Goal: Task Accomplishment & Management: Complete application form

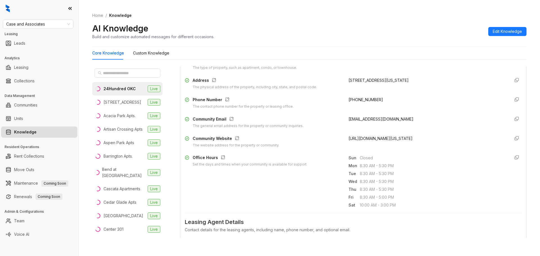
scroll to position [94, 0]
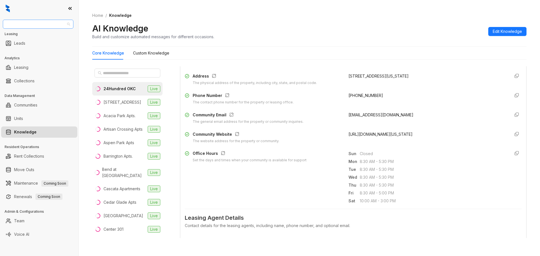
click at [68, 24] on span "Case and Associates" at bounding box center [38, 24] width 64 height 8
click at [25, 78] on div "RR Living" at bounding box center [38, 79] width 62 height 6
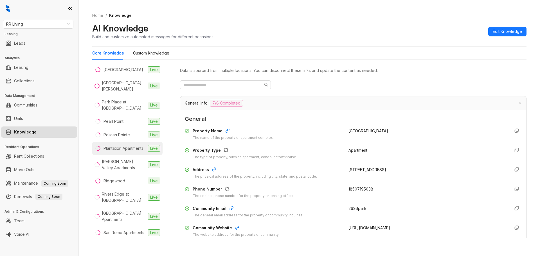
scroll to position [300, 0]
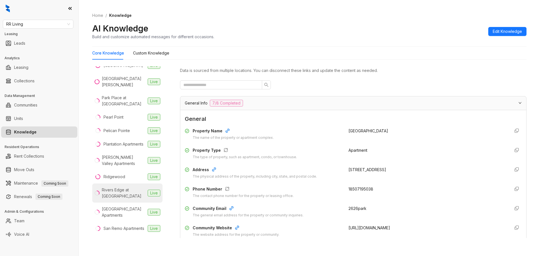
click at [123, 195] on div "Rivers Edge at Carolina Stadium" at bounding box center [124, 193] width 44 height 12
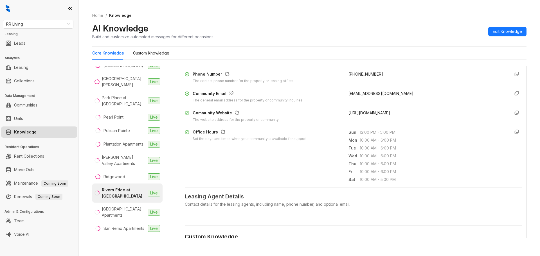
scroll to position [131, 0]
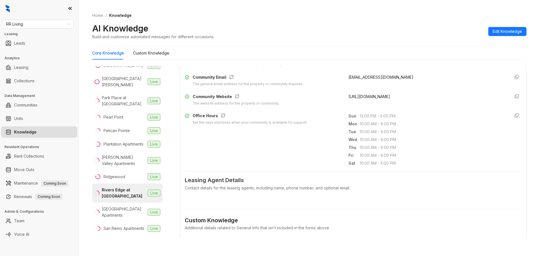
click at [235, 187] on div "Contact details for the leasing agents, including name, phone number, and optio…" at bounding box center [353, 188] width 337 height 6
click at [233, 179] on span "Leasing Agent Details" at bounding box center [353, 180] width 337 height 9
click at [350, 187] on div "Contact details for the leasing agents, including name, phone number, and optio…" at bounding box center [353, 188] width 337 height 6
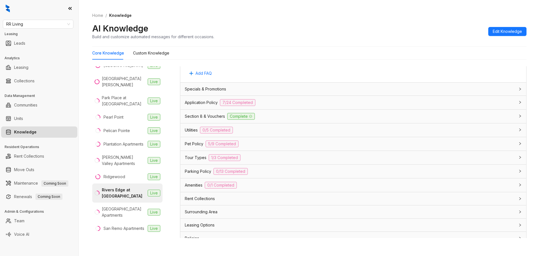
scroll to position [349, 0]
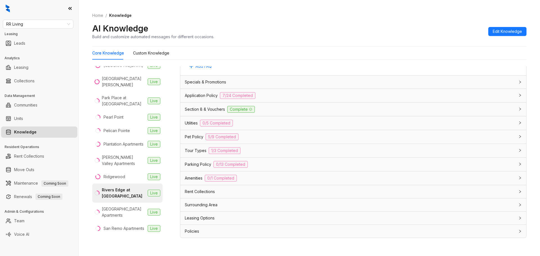
click at [236, 217] on div "Leasing Options" at bounding box center [350, 218] width 330 height 6
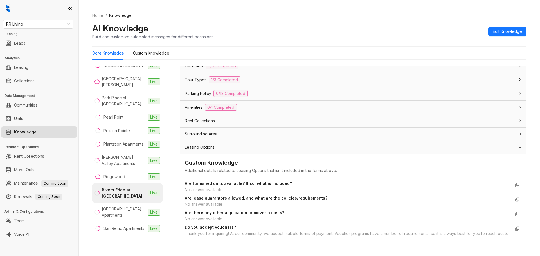
scroll to position [424, 0]
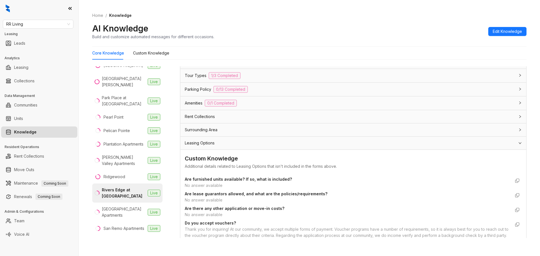
click at [246, 178] on strong "Are furnished units available? If so, what is included?" at bounding box center [238, 179] width 107 height 5
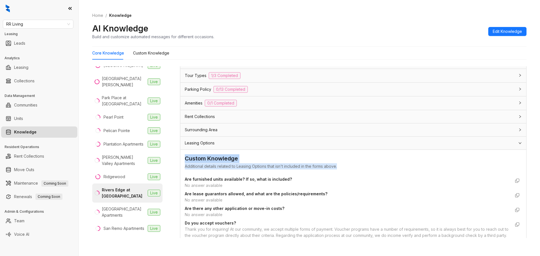
drag, startPoint x: 343, startPoint y: 166, endPoint x: 184, endPoint y: 156, distance: 158.9
click at [184, 156] on div "Custom Knowledge Additional details related to Leasing Options that isn't inclu…" at bounding box center [353, 252] width 346 height 204
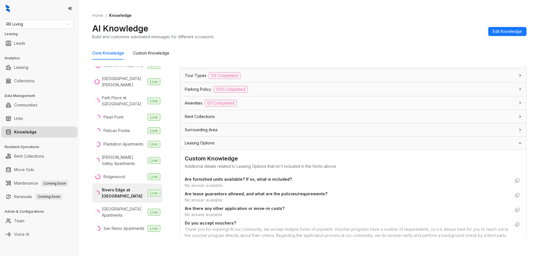
click at [222, 142] on div "Leasing Options" at bounding box center [350, 143] width 330 height 6
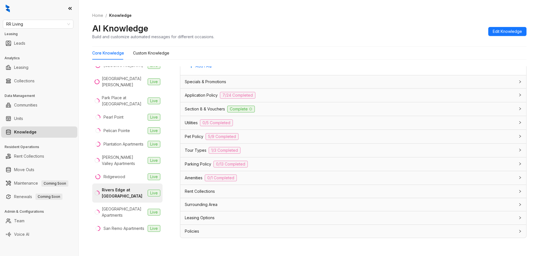
scroll to position [349, 0]
click at [204, 218] on span "Leasing Options" at bounding box center [200, 218] width 30 height 6
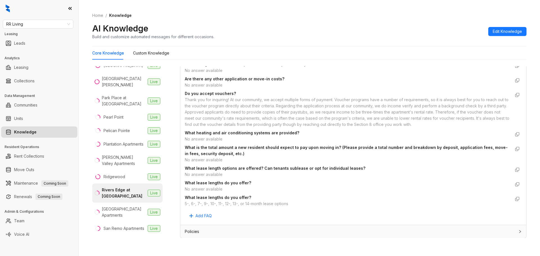
scroll to position [554, 0]
copy div "5-, 6-, 7-, 9-, 10-, 11-, 12-, 13-, or 14-month lease options"
drag, startPoint x: 294, startPoint y: 205, endPoint x: 182, endPoint y: 203, distance: 111.7
click at [182, 203] on div "Custom Knowledge Additional details related to Leasing Options that isn't inclu…" at bounding box center [353, 122] width 346 height 204
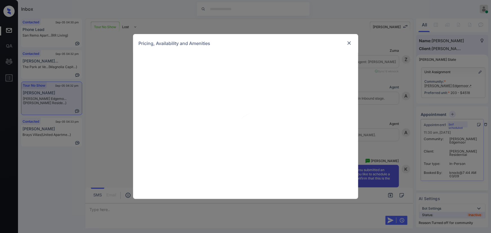
scroll to position [1570, 0]
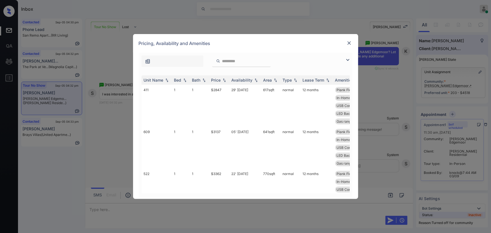
click at [349, 58] on img at bounding box center [347, 60] width 7 height 7
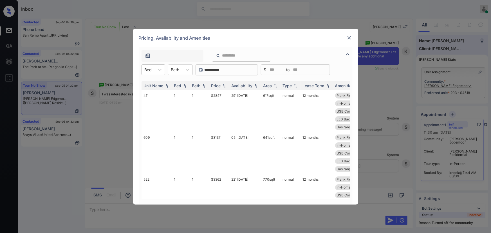
click at [154, 70] on div "Bed" at bounding box center [148, 70] width 13 height 8
click at [149, 93] on div "2" at bounding box center [153, 94] width 24 height 10
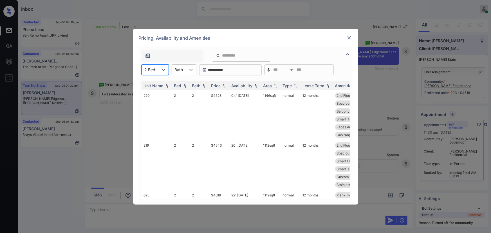
click at [189, 70] on icon at bounding box center [191, 70] width 6 height 6
click at [177, 91] on div "2" at bounding box center [184, 94] width 25 height 10
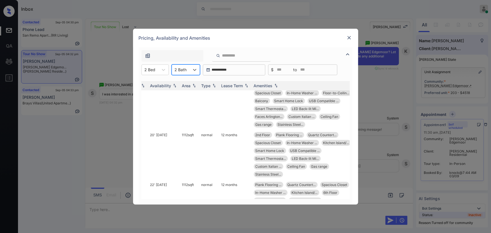
scroll to position [10, 89]
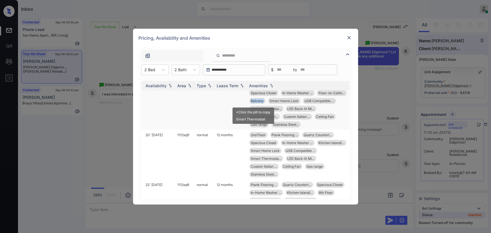
drag, startPoint x: 258, startPoint y: 100, endPoint x: 246, endPoint y: 102, distance: 13.1
click at [249, 102] on div "Balcony" at bounding box center [257, 101] width 16 height 6
copy span "Balcony"
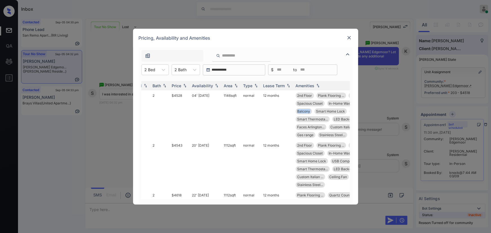
scroll to position [0, 0]
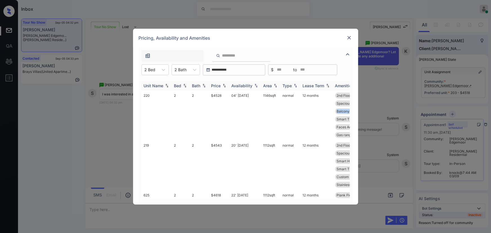
click at [224, 85] on img at bounding box center [224, 86] width 6 height 4
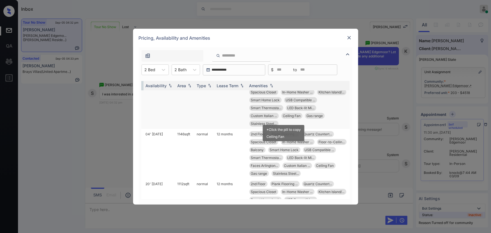
scroll to position [17, 88]
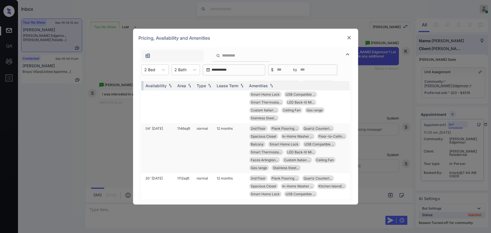
copy td "1146 sqft"
drag, startPoint x: 189, startPoint y: 127, endPoint x: 174, endPoint y: 127, distance: 14.9
click at [175, 127] on td "1146 sqft" at bounding box center [184, 148] width 19 height 50
click at [179, 129] on td "1146 sqft" at bounding box center [184, 148] width 19 height 50
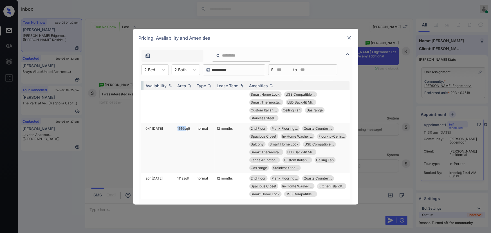
click at [180, 129] on td "1146 sqft" at bounding box center [184, 148] width 19 height 50
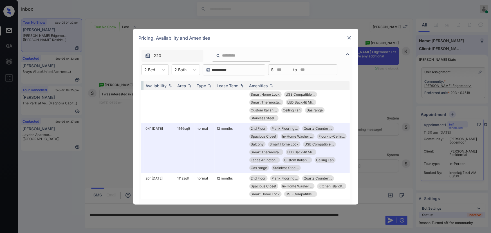
click at [348, 34] on div at bounding box center [349, 37] width 7 height 7
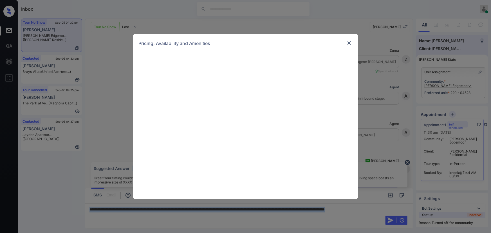
scroll to position [1606, 0]
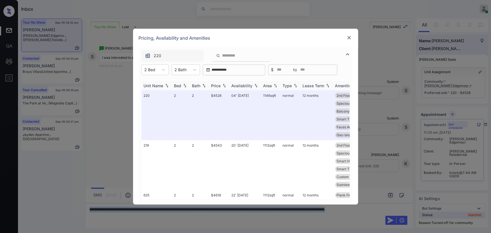
click at [184, 85] on img at bounding box center [185, 86] width 6 height 4
click at [216, 86] on div "Price" at bounding box center [216, 85] width 10 height 5
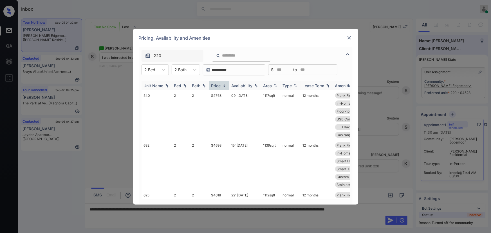
click at [216, 86] on div "Price" at bounding box center [216, 85] width 10 height 5
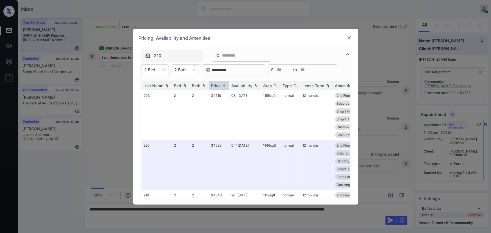
click at [352, 37] on div at bounding box center [349, 37] width 7 height 7
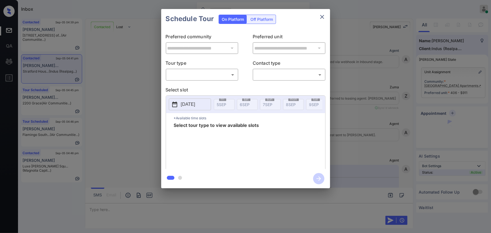
scroll to position [1447, 0]
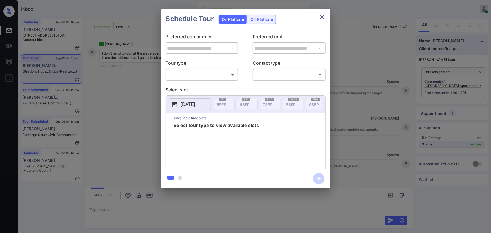
click at [202, 75] on body "Inbox [PERSON_NAME] Online Set yourself offline Set yourself on break Profile S…" at bounding box center [245, 116] width 491 height 233
drag, startPoint x: 194, startPoint y: 85, endPoint x: 270, endPoint y: 74, distance: 76.8
click at [195, 85] on li "In Person" at bounding box center [201, 87] width 69 height 10
type input "********"
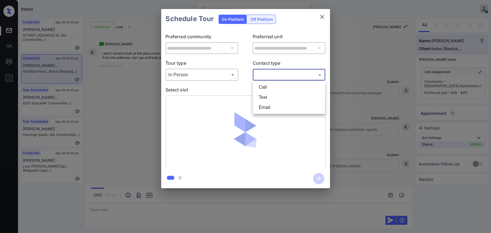
drag, startPoint x: 276, startPoint y: 72, endPoint x: 275, endPoint y: 79, distance: 6.5
click at [276, 73] on body "Inbox Kenneth Umali Online Set yourself offline Set yourself on break Profile S…" at bounding box center [245, 116] width 491 height 233
click at [266, 99] on li "Text" at bounding box center [288, 97] width 69 height 10
type input "****"
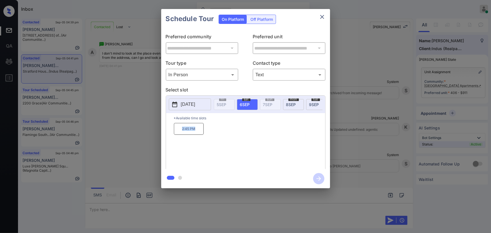
copy p "2:45 PM"
drag, startPoint x: 197, startPoint y: 132, endPoint x: 172, endPoint y: 132, distance: 24.2
click at [172, 132] on div "*Available time slots 2:45 PM" at bounding box center [245, 142] width 159 height 58
click at [192, 209] on div at bounding box center [245, 116] width 491 height 233
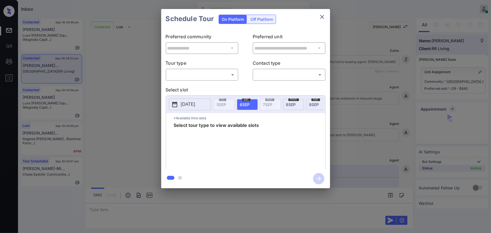
scroll to position [589, 0]
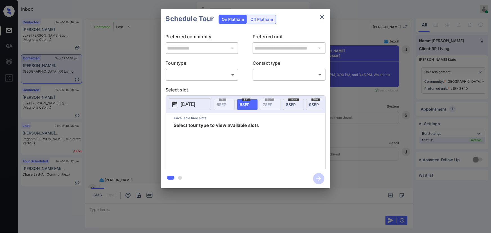
click at [200, 80] on div "​ ​" at bounding box center [202, 75] width 73 height 12
click at [195, 74] on body "Inbox Kenneth Umali Online Set yourself offline Set yourself on break Profile S…" at bounding box center [245, 116] width 491 height 233
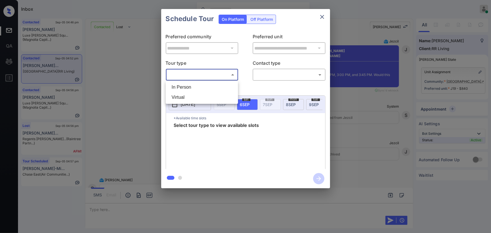
drag, startPoint x: 185, startPoint y: 88, endPoint x: 211, endPoint y: 85, distance: 26.3
click at [188, 87] on li "In Person" at bounding box center [201, 87] width 69 height 10
type input "********"
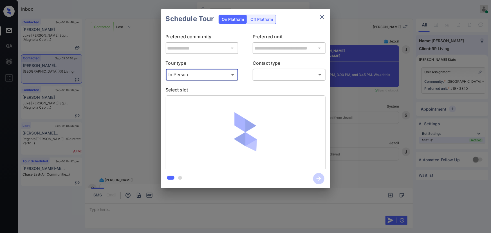
click at [271, 76] on body "Inbox Kenneth Umali Online Set yourself offline Set yourself on break Profile S…" at bounding box center [245, 116] width 491 height 233
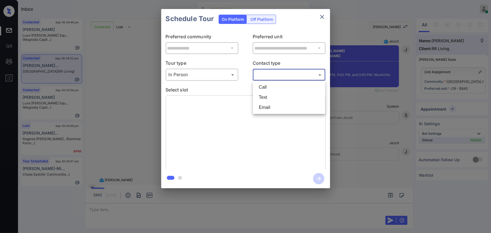
click at [265, 94] on li "Text" at bounding box center [288, 97] width 69 height 10
type input "****"
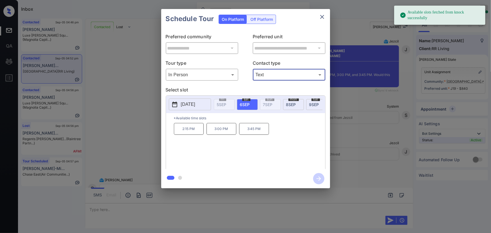
click at [189, 130] on p "2:15 PM" at bounding box center [189, 129] width 30 height 12
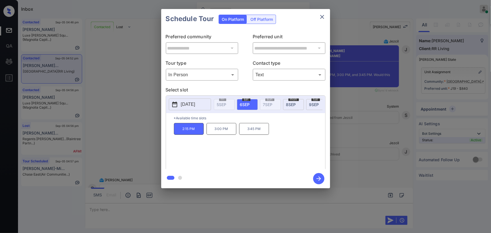
click at [358, 143] on div "**********" at bounding box center [245, 98] width 491 height 197
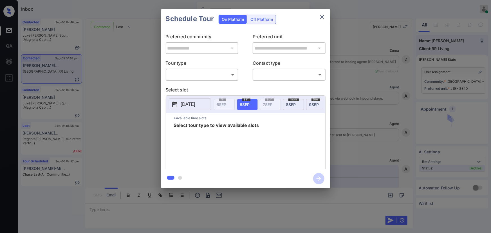
scroll to position [606, 0]
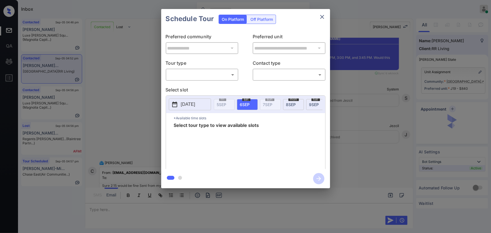
click at [199, 76] on body "Inbox [PERSON_NAME] Online Set yourself offline Set yourself on break Profile S…" at bounding box center [245, 116] width 491 height 233
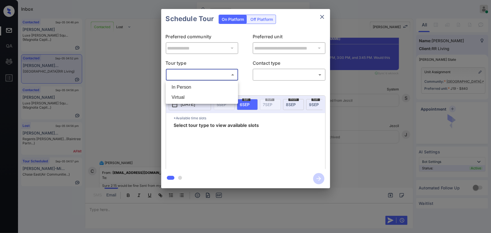
click at [188, 86] on li "In Person" at bounding box center [201, 87] width 69 height 10
type input "********"
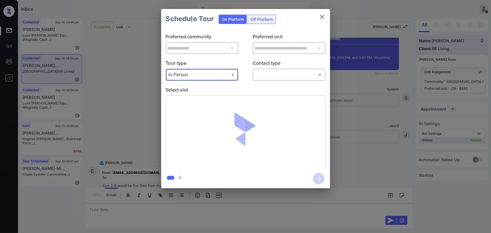
click at [272, 76] on body "Inbox [PERSON_NAME] Online Set yourself offline Set yourself on break Profile S…" at bounding box center [245, 116] width 491 height 233
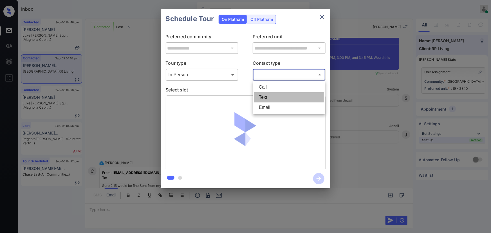
click at [264, 96] on li "Text" at bounding box center [288, 97] width 69 height 10
type input "****"
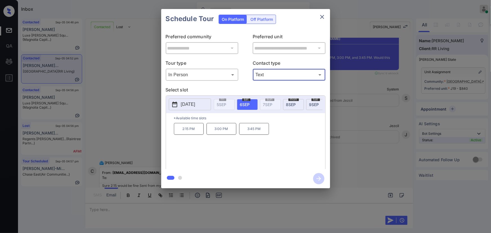
click at [191, 130] on p "2:15 PM" at bounding box center [189, 129] width 30 height 12
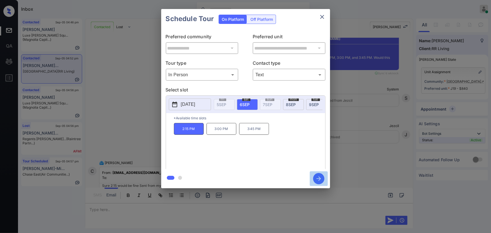
click at [318, 177] on icon "button" at bounding box center [318, 178] width 11 height 11
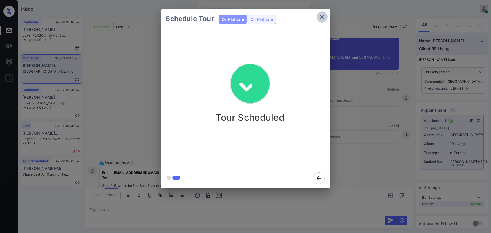
click at [321, 16] on icon "close" at bounding box center [322, 16] width 7 height 7
